Goal: Task Accomplishment & Management: Manage account settings

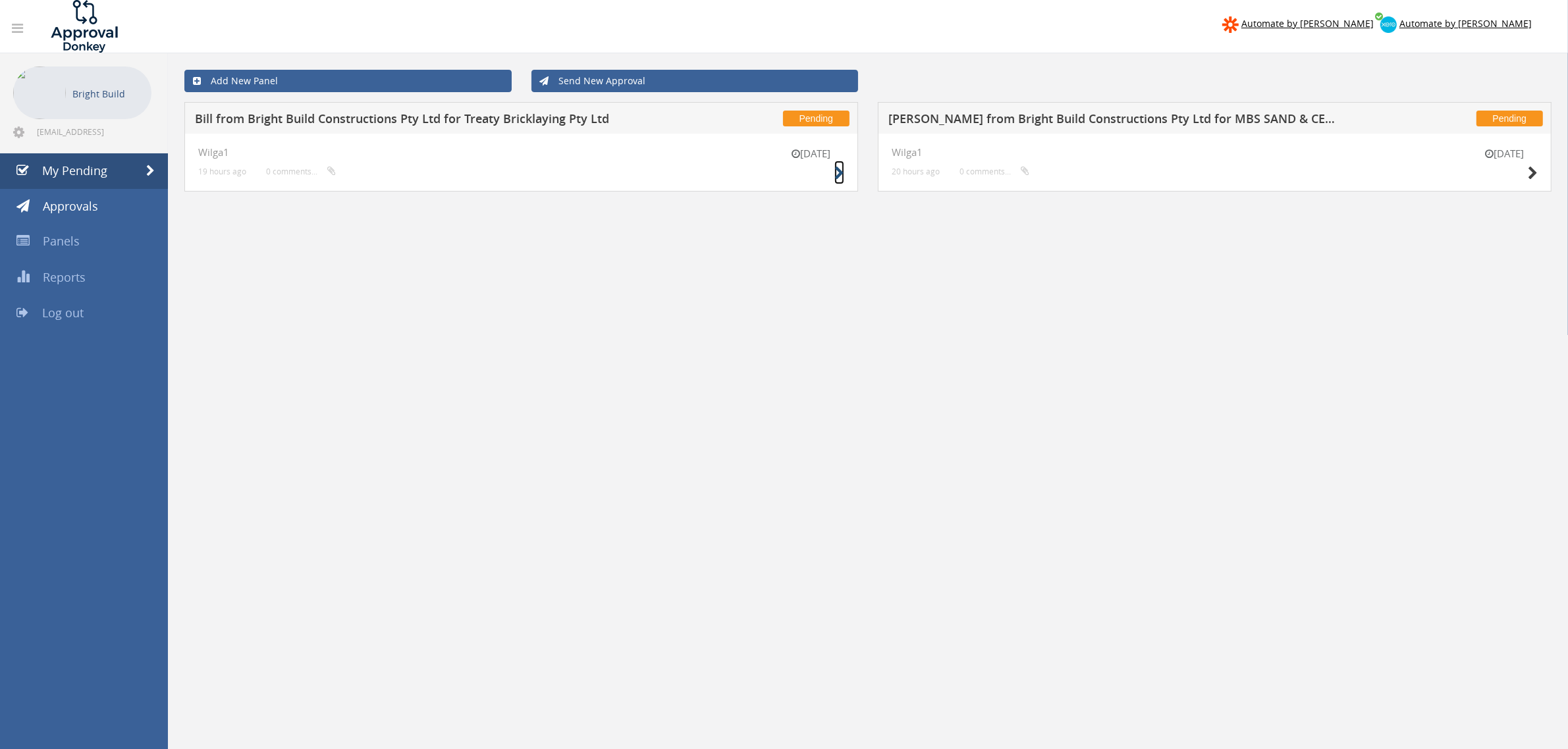
click at [834, 176] on icon at bounding box center [839, 173] width 10 height 14
click at [1529, 175] on icon at bounding box center [1533, 173] width 10 height 14
click at [845, 176] on div "11 Sep Wilga1 19 hours ago 0 comments..." at bounding box center [521, 162] width 674 height 58
click at [832, 172] on div "[DATE]" at bounding box center [811, 166] width 66 height 37
click at [840, 172] on icon at bounding box center [839, 173] width 10 height 14
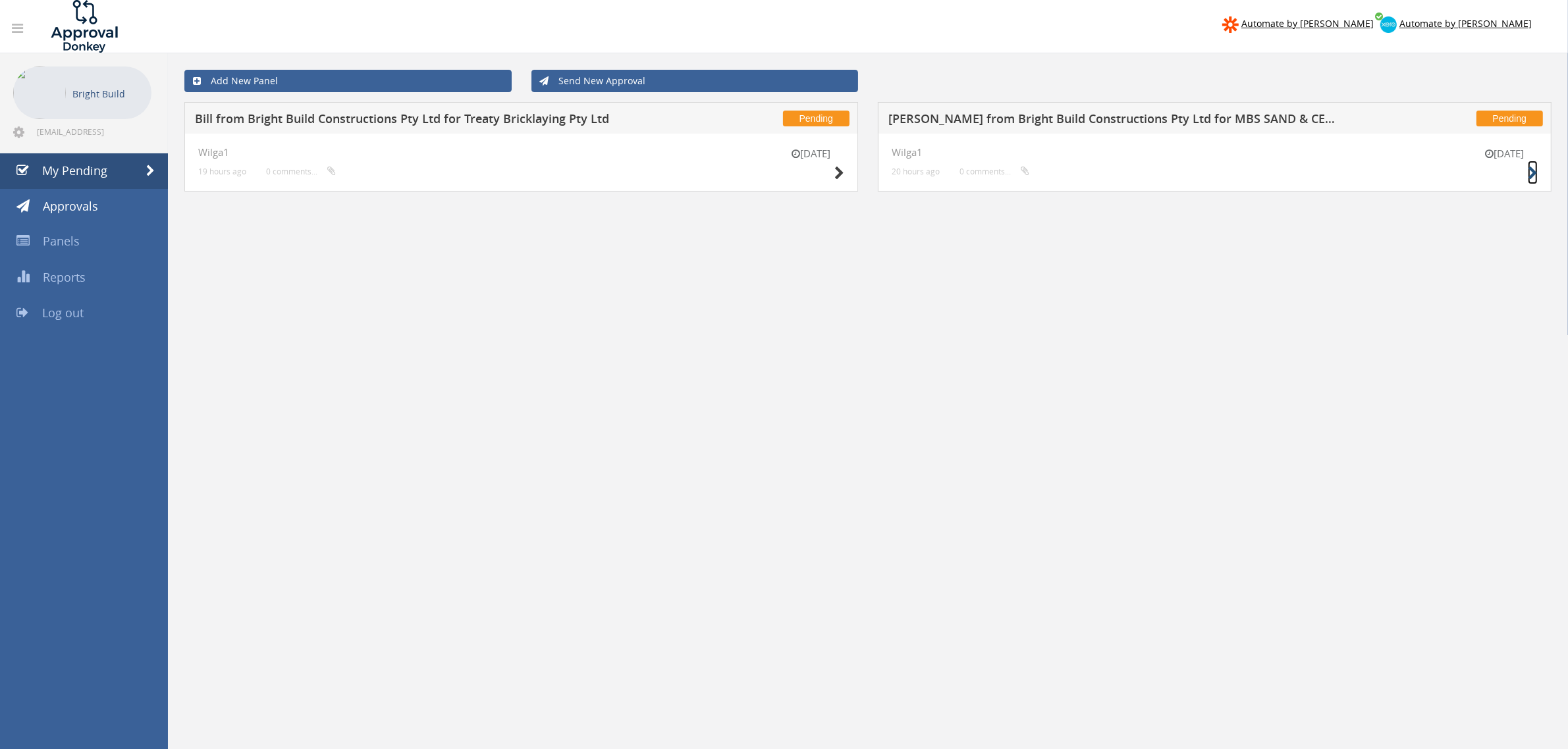
click at [1530, 173] on icon at bounding box center [1533, 173] width 10 height 14
click at [103, 207] on link "Approvals" at bounding box center [84, 206] width 168 height 35
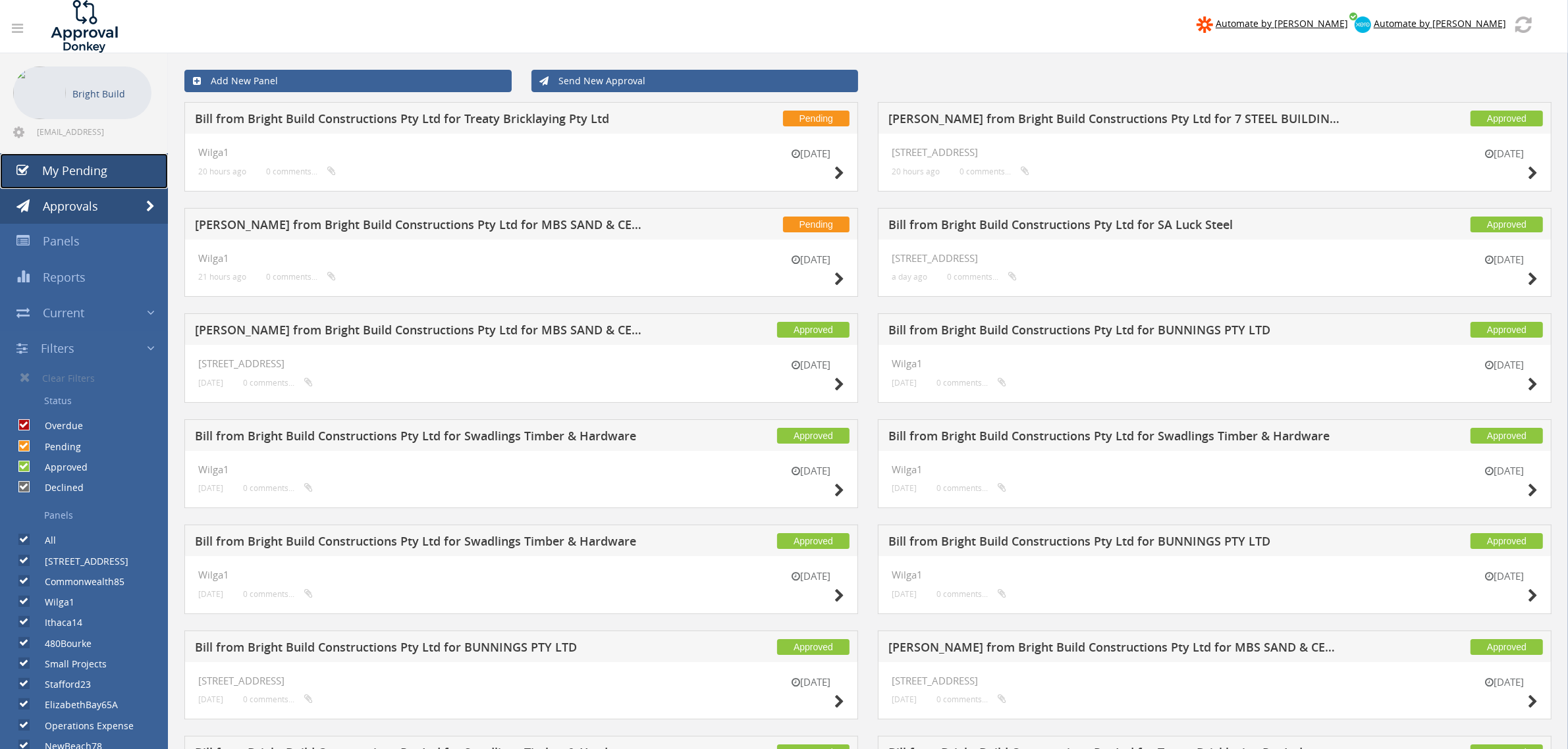
click at [77, 166] on span "My Pending" at bounding box center [75, 170] width 65 height 16
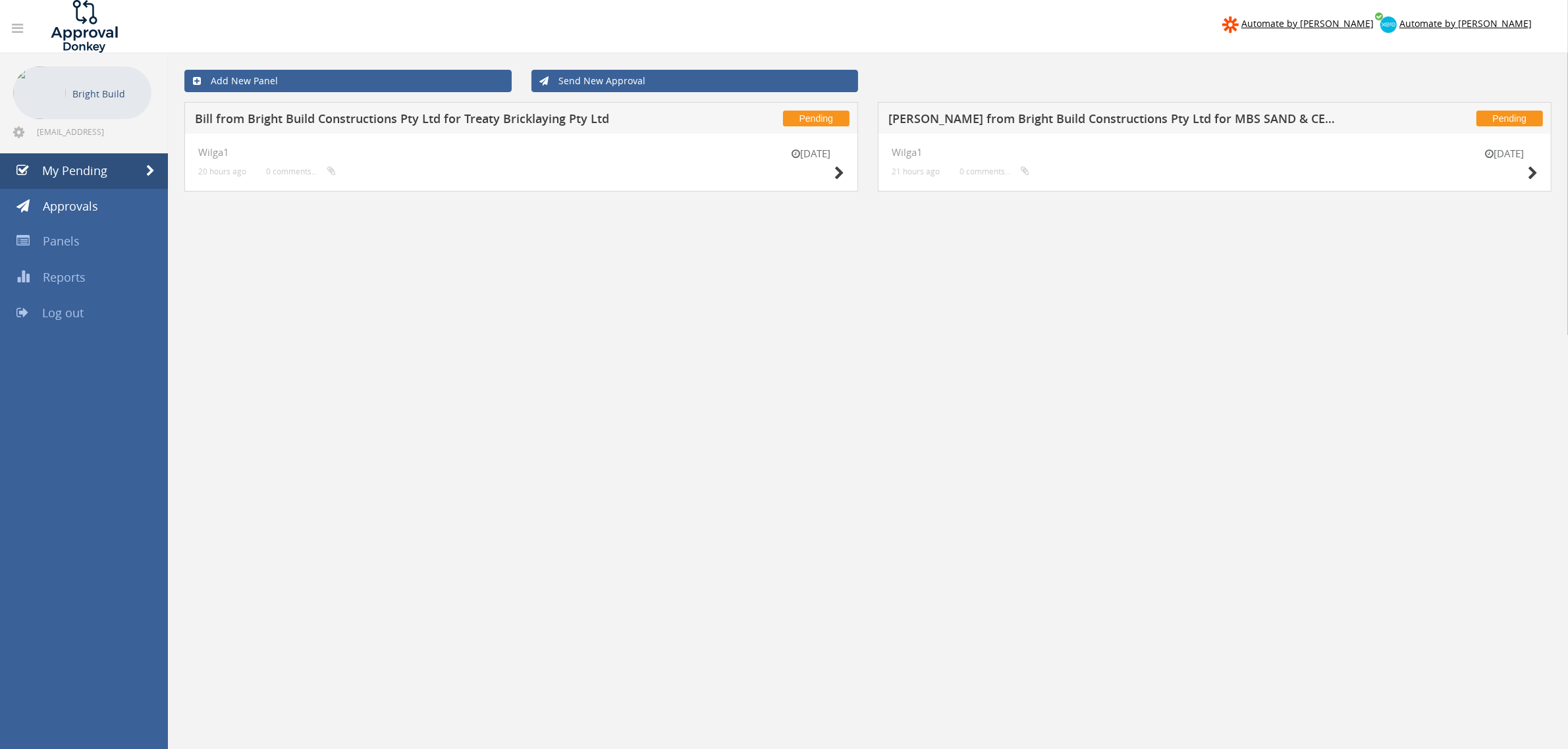
click at [833, 169] on div "[DATE]" at bounding box center [811, 166] width 66 height 37
click at [838, 173] on icon at bounding box center [839, 173] width 10 height 14
